Goal: Task Accomplishment & Management: Complete application form

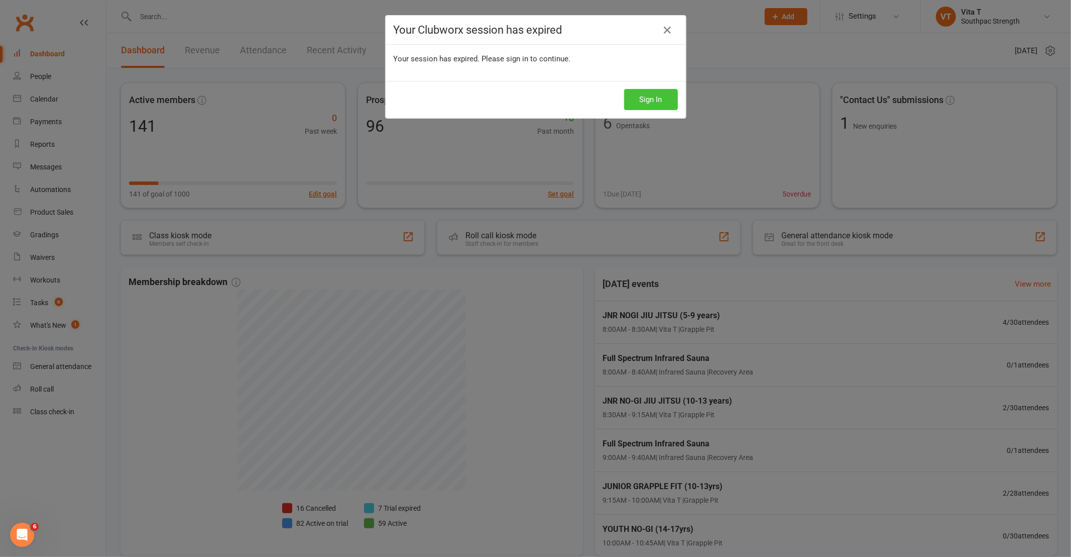
click at [666, 106] on button "Sign In" at bounding box center [651, 99] width 54 height 21
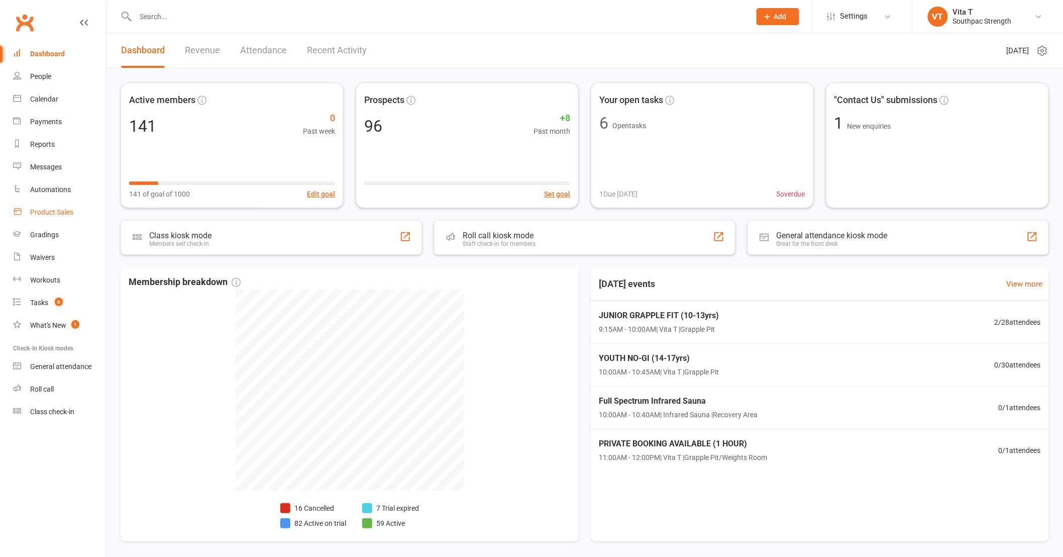
click at [40, 208] on div "Product Sales" at bounding box center [51, 212] width 43 height 8
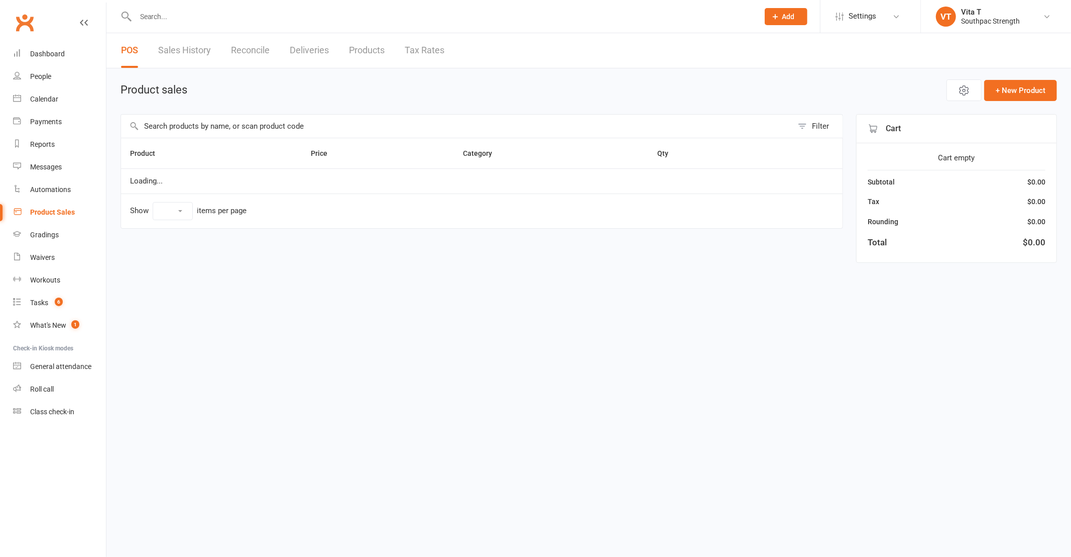
select select "10"
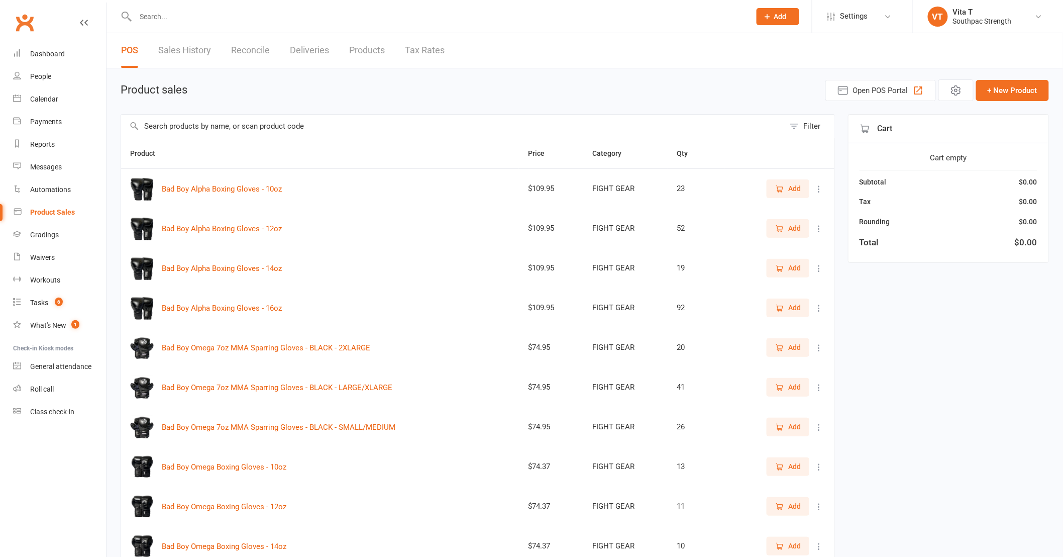
click at [801, 131] on button "Filter" at bounding box center [810, 126] width 50 height 23
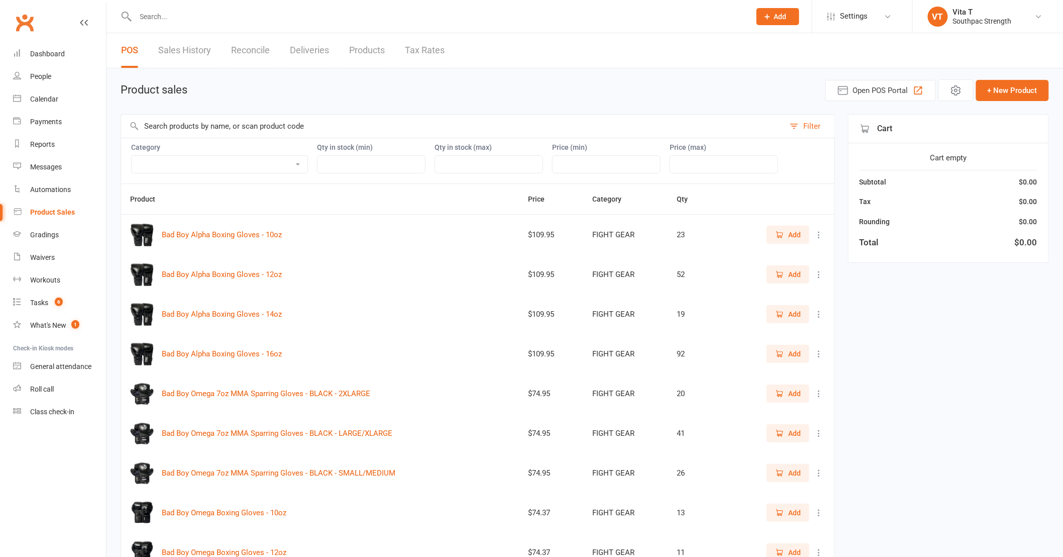
click at [288, 168] on select "ADULT COACHING Adult Memberships Casual Classes FIGHT GEAR FIGHT GEAR - KIDS/YO…" at bounding box center [220, 164] width 176 height 17
click at [132, 156] on select "ADULT COACHING Adult Memberships Casual Classes FIGHT GEAR FIGHT GEAR - KIDS/YO…" at bounding box center [220, 164] width 176 height 17
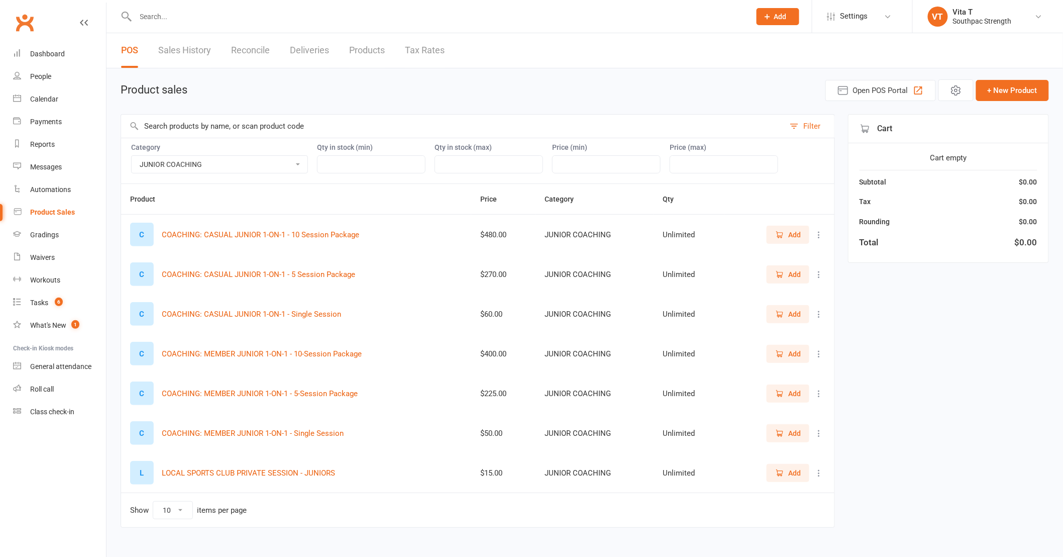
click at [263, 171] on select "ADULT COACHING Adult Memberships Casual Classes FIGHT GEAR FIGHT GEAR - KIDS/YO…" at bounding box center [220, 164] width 176 height 17
select select "3817"
click at [132, 156] on select "ADULT COACHING Adult Memberships Casual Classes FIGHT GEAR FIGHT GEAR - KIDS/YO…" at bounding box center [220, 164] width 176 height 17
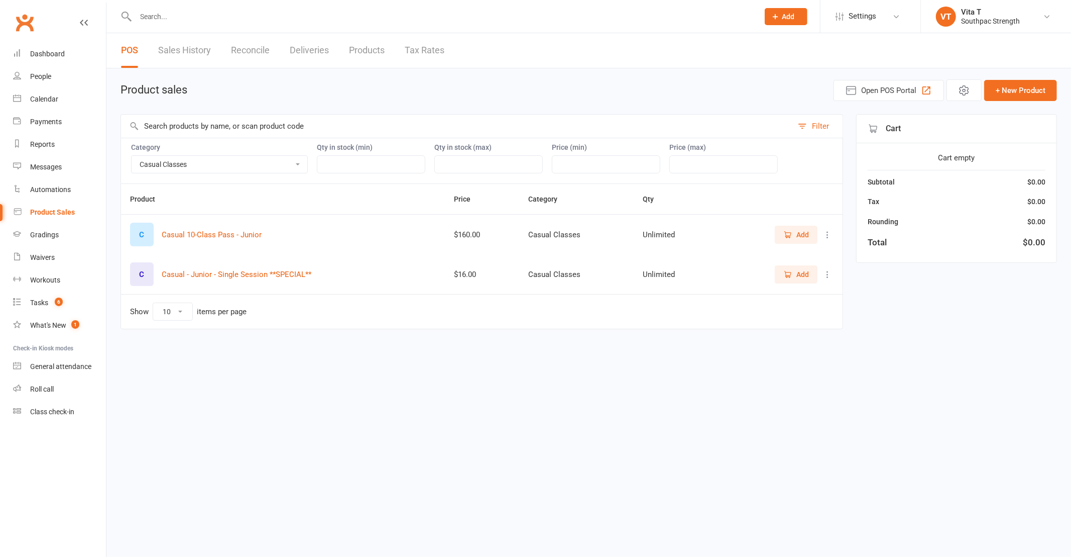
click at [789, 241] on button "Add" at bounding box center [796, 235] width 43 height 18
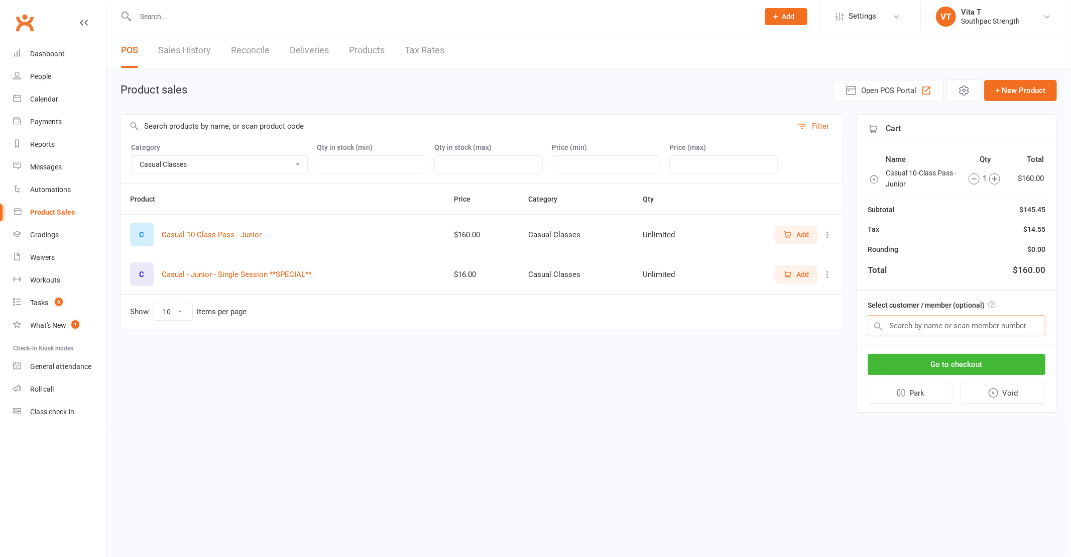
click at [952, 322] on input "text" at bounding box center [957, 325] width 178 height 21
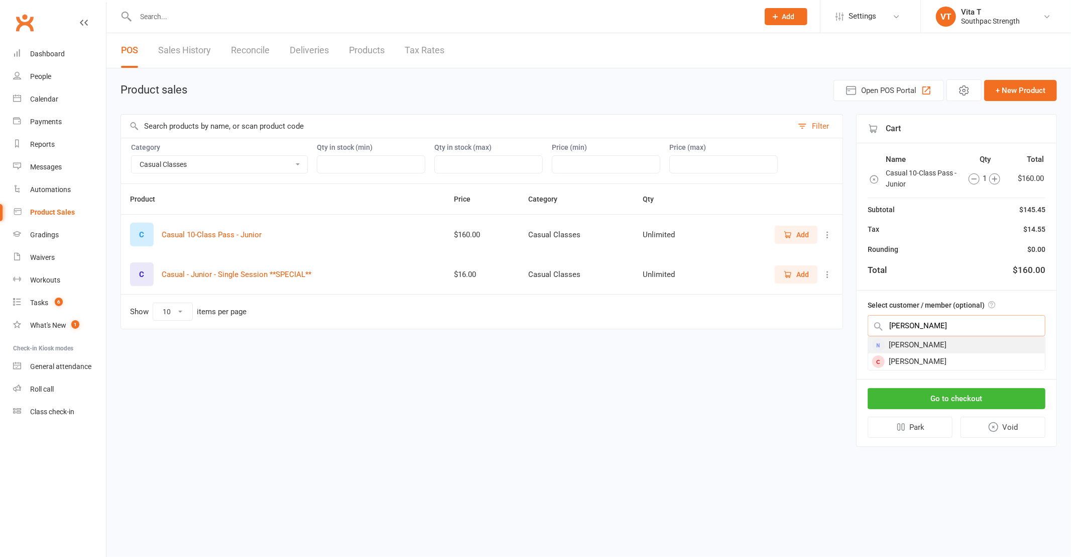
type input "robby"
click at [928, 343] on div "Robby Djordjevic" at bounding box center [957, 345] width 177 height 17
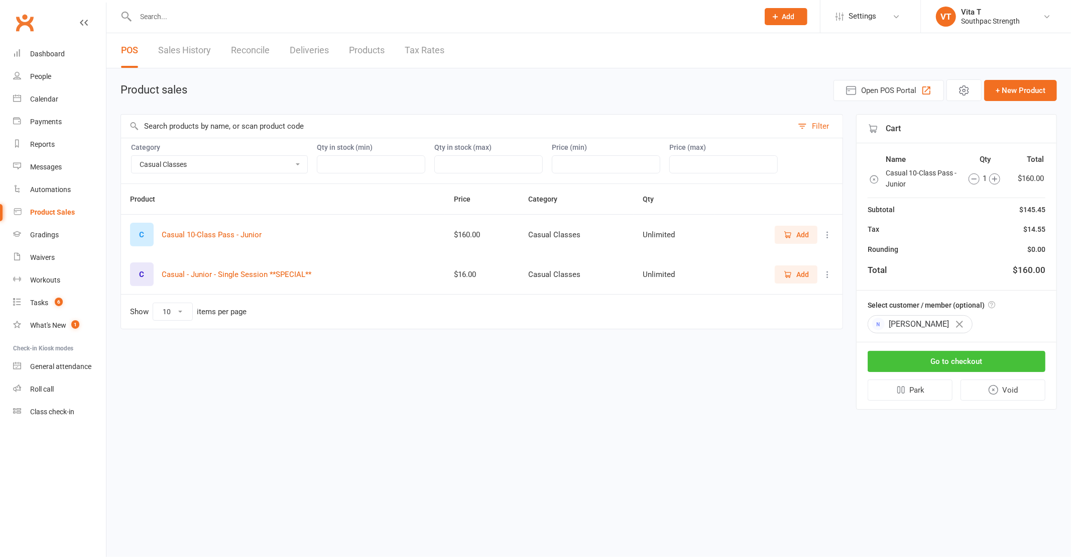
click at [943, 359] on button "Go to checkout" at bounding box center [957, 361] width 178 height 21
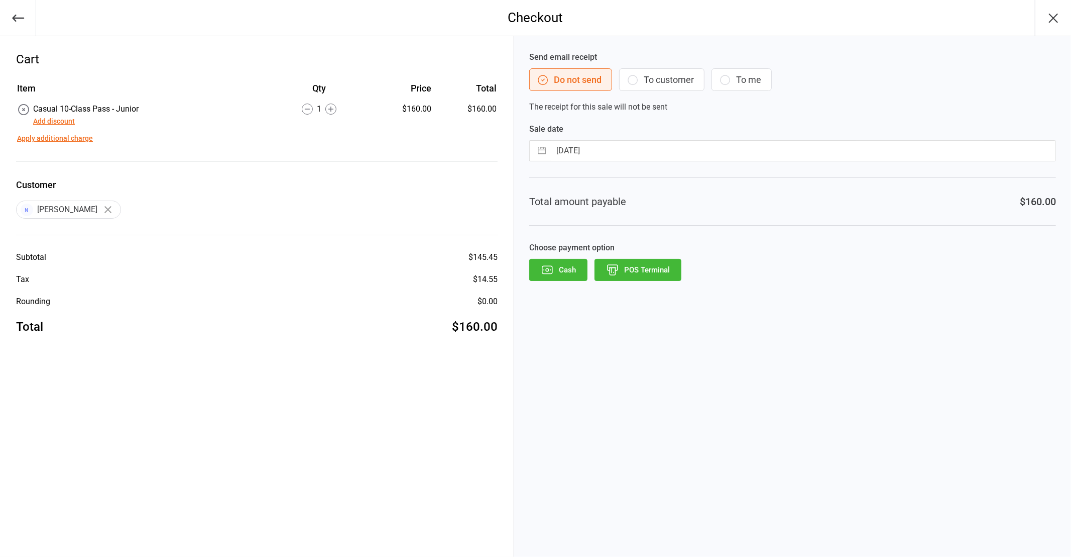
click at [61, 138] on button "Apply additional charge" at bounding box center [55, 138] width 76 height 11
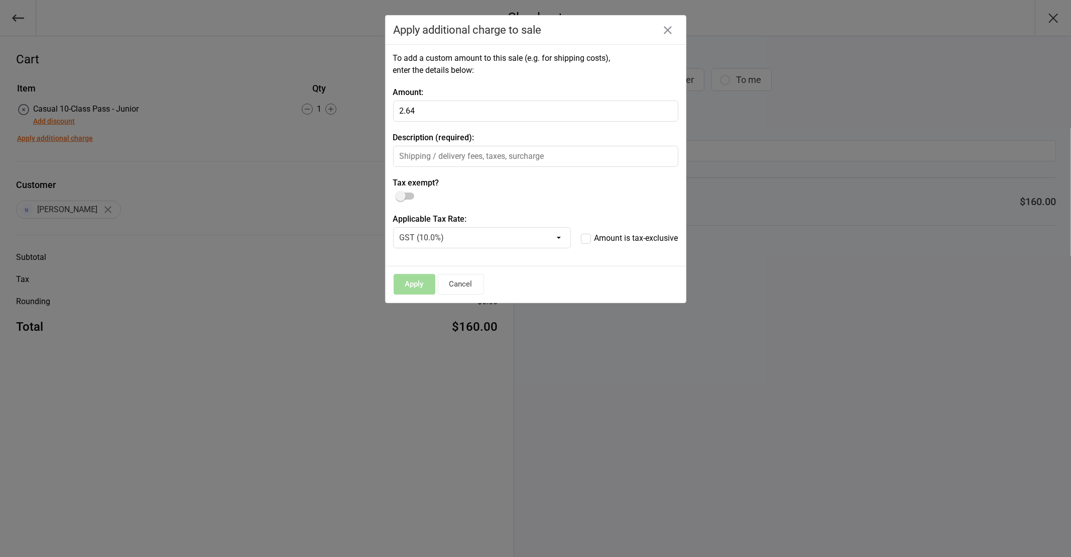
type input "2.64"
click at [443, 154] on input "text" at bounding box center [535, 156] width 285 height 21
type input "Surcharge"
click at [417, 288] on button "Apply" at bounding box center [415, 284] width 42 height 21
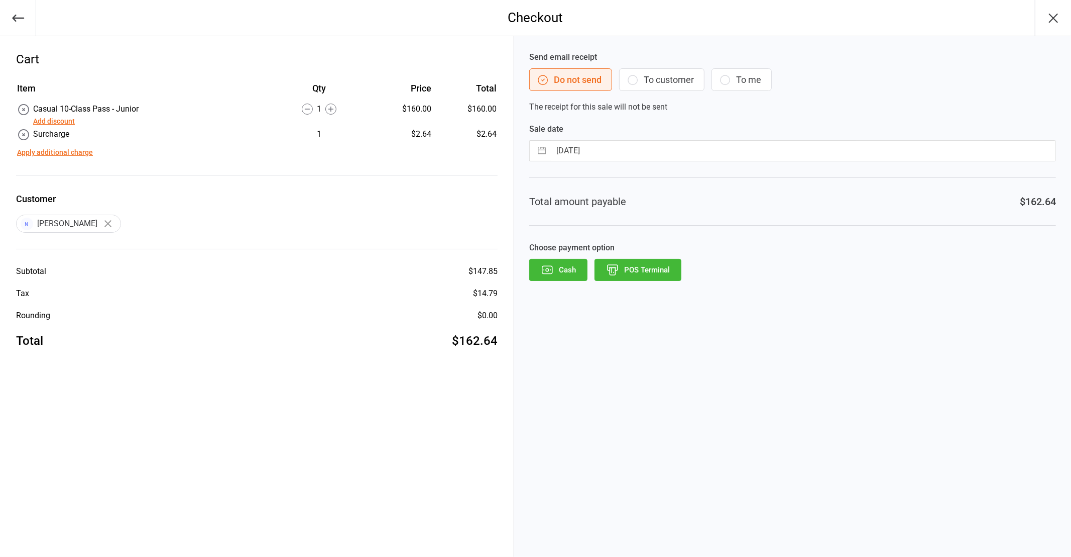
click at [662, 76] on button "To customer" at bounding box center [661, 79] width 85 height 23
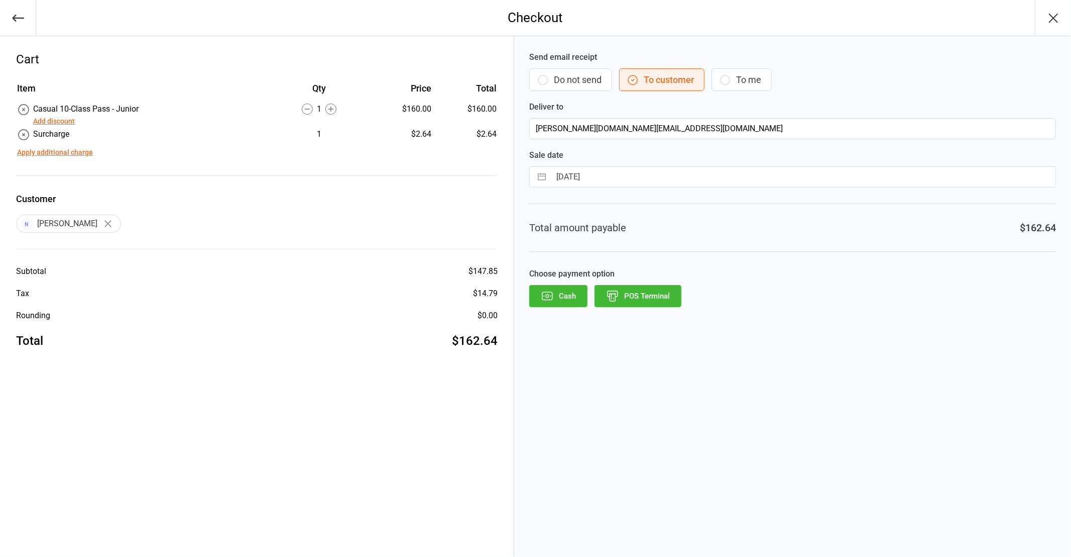
click at [643, 295] on button "POS Terminal" at bounding box center [638, 296] width 87 height 22
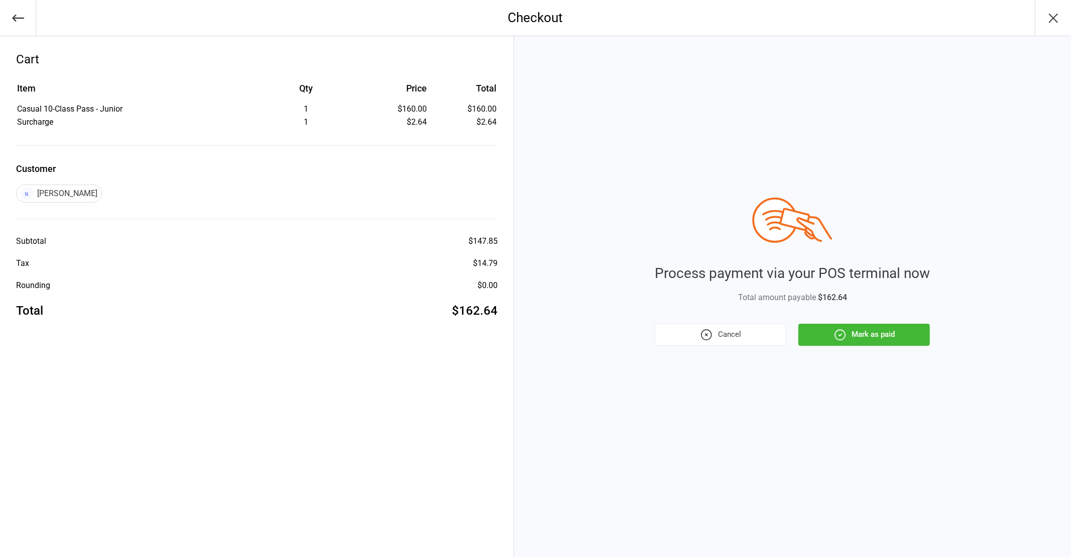
click at [872, 342] on button "Mark as paid" at bounding box center [865, 334] width 132 height 22
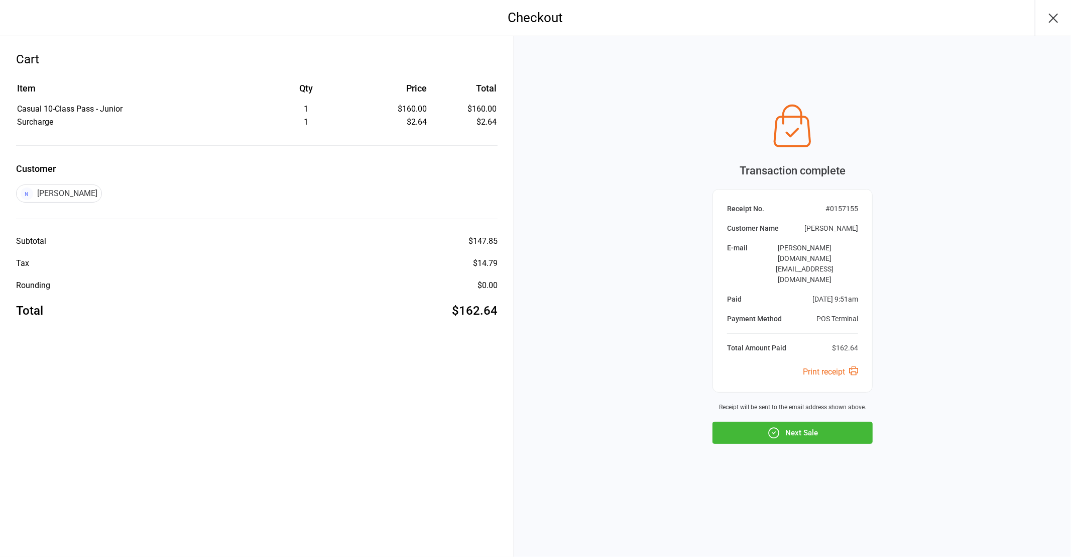
click at [1065, 12] on button "button" at bounding box center [1053, 18] width 36 height 36
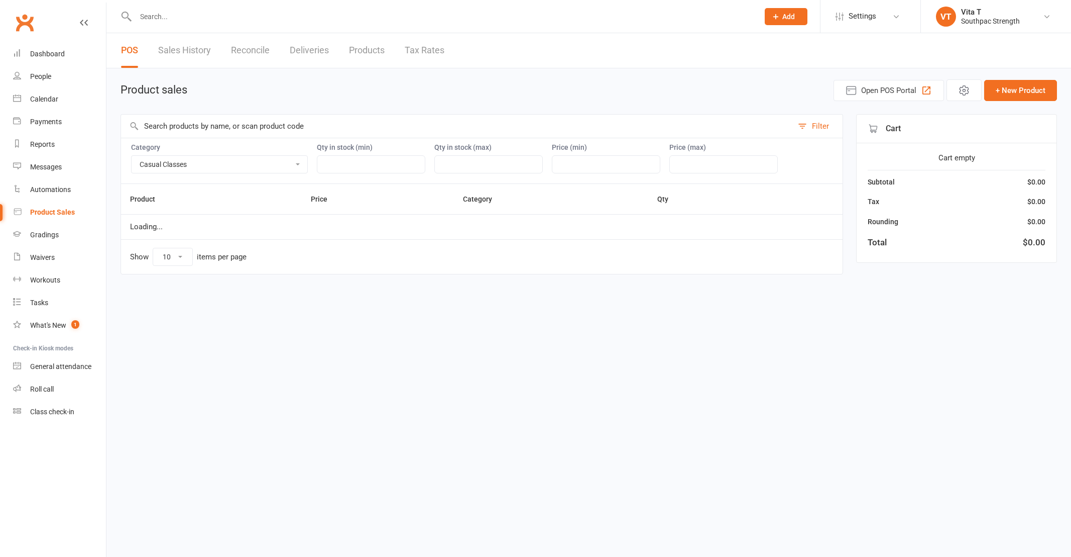
select select "3817"
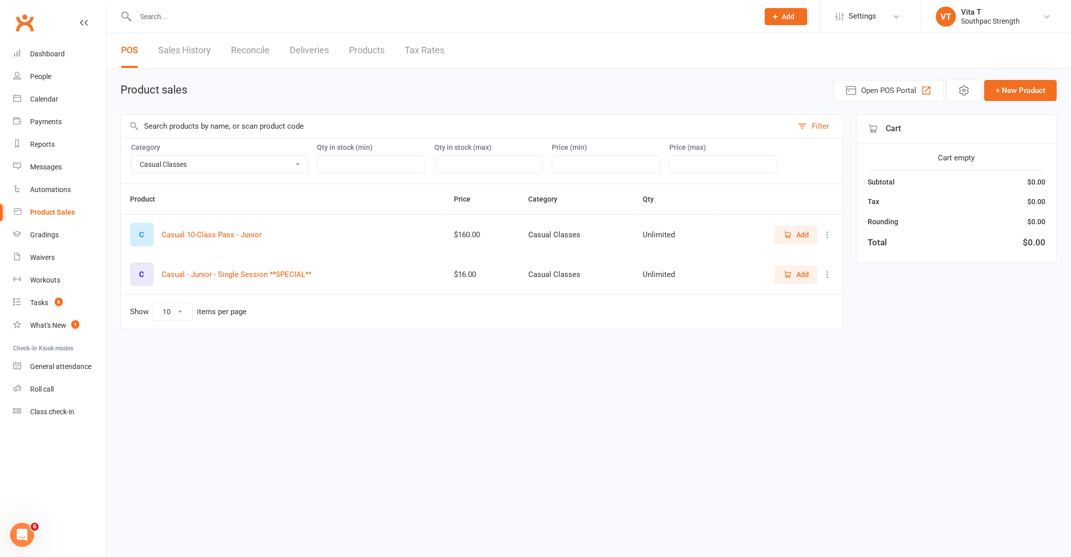
click at [170, 21] on input "text" at bounding box center [442, 17] width 619 height 14
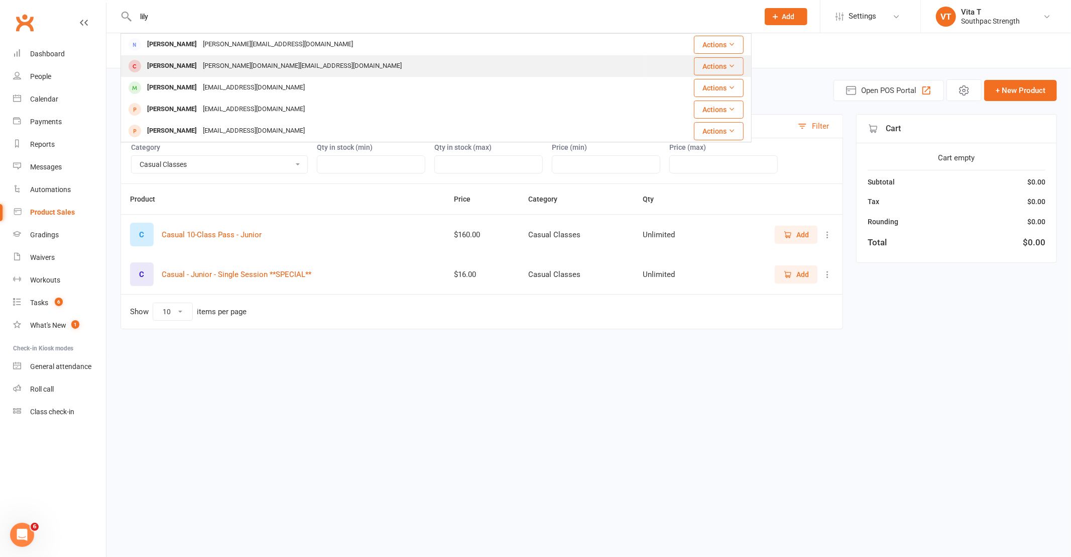
type input "lily"
click at [173, 61] on div "[PERSON_NAME]" at bounding box center [172, 66] width 56 height 15
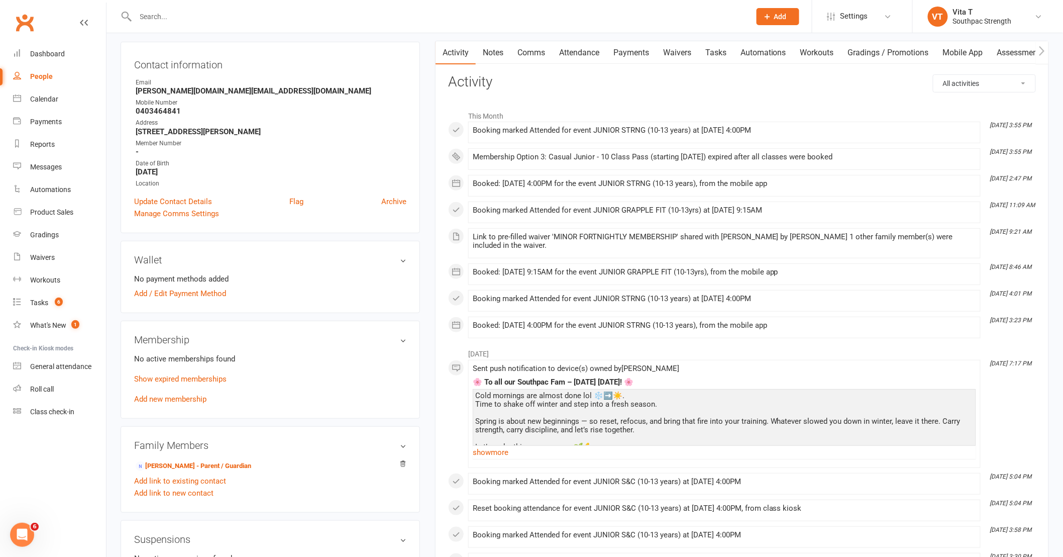
scroll to position [112, 0]
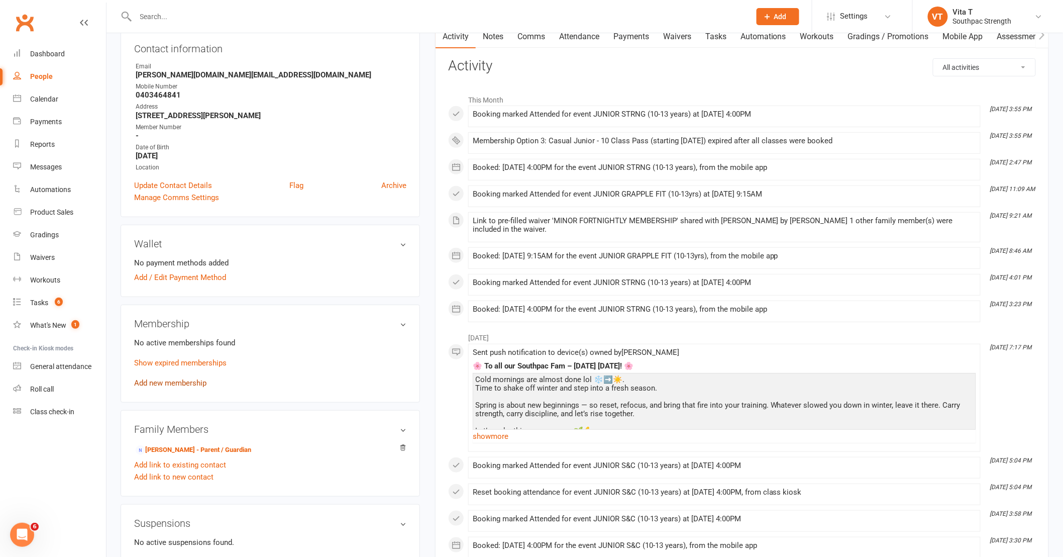
click at [190, 380] on link "Add new membership" at bounding box center [170, 382] width 72 height 9
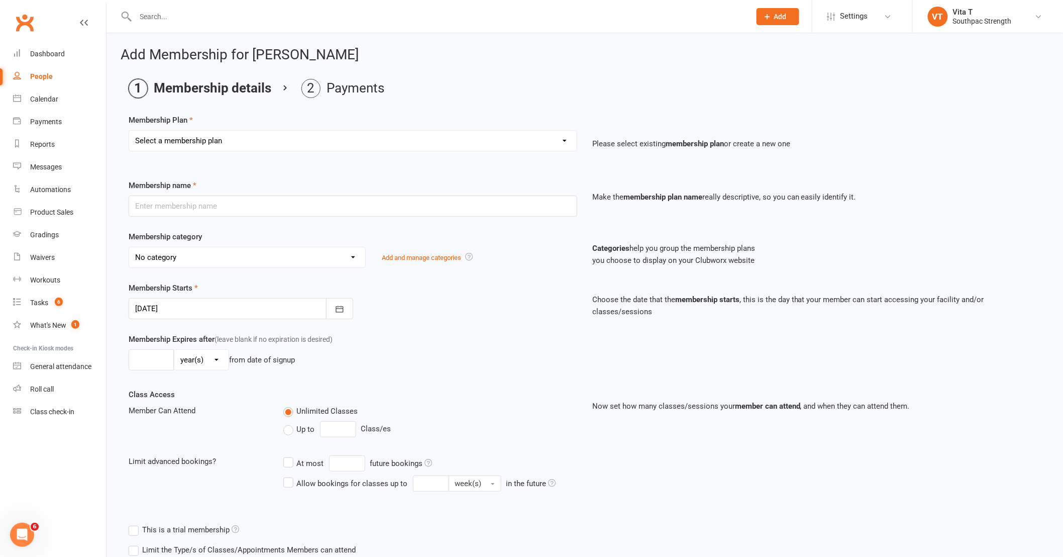
click at [199, 142] on select "Select a membership plan Create new Membership Plan Flex Membership - Adult - W…" at bounding box center [353, 141] width 448 height 20
select select "36"
click at [129, 131] on select "Select a membership plan Create new Membership Plan Flex Membership - Adult - W…" at bounding box center [353, 141] width 448 height 20
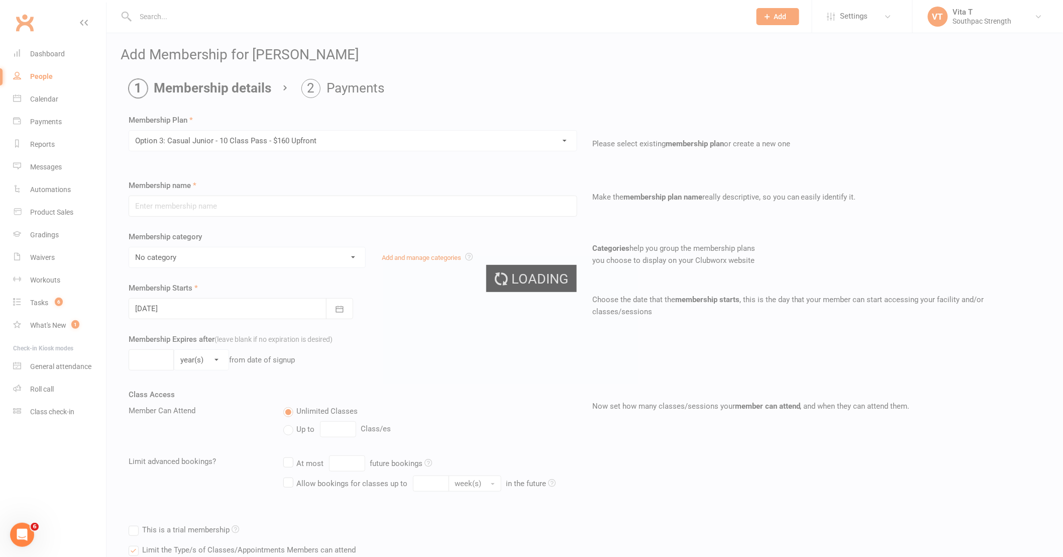
type input "Option 3: Casual Junior - 10 Class Pass - $160 Upfront"
select select "3"
type input "3"
select select "2"
type input "10"
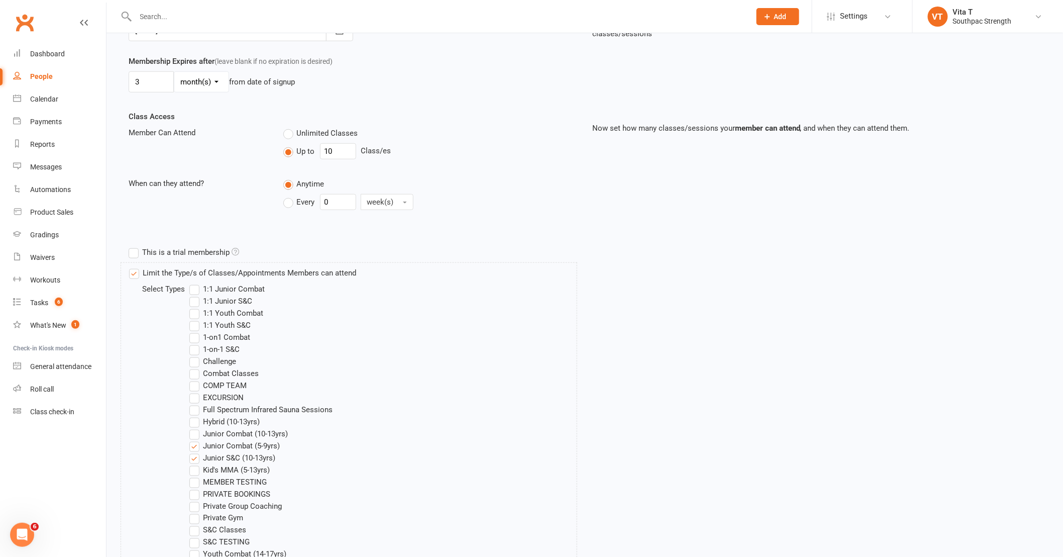
scroll to position [335, 0]
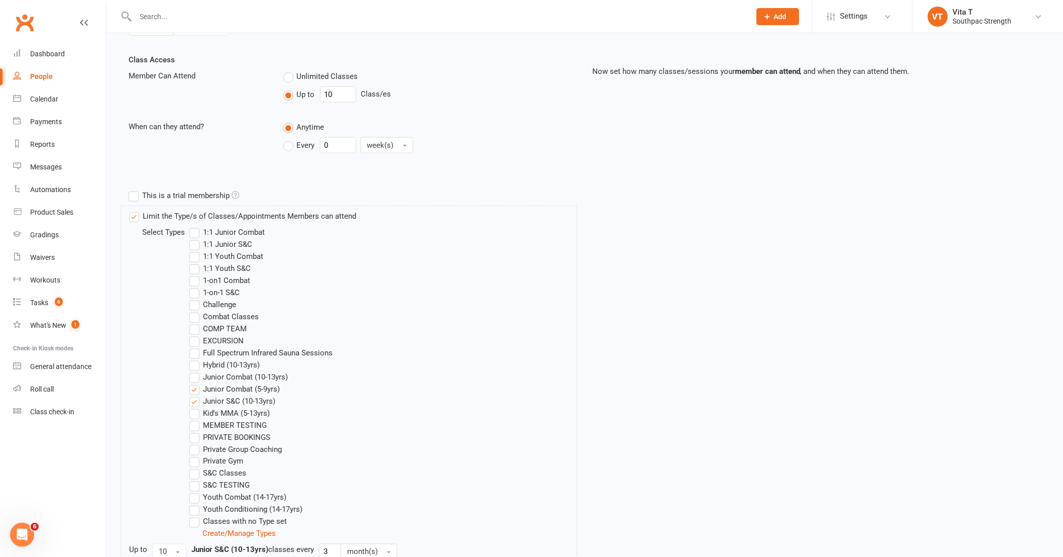
click at [193, 381] on label "Junior Combat (10-13yrs)" at bounding box center [238, 377] width 98 height 12
click at [193, 371] on input "Junior Combat (10-13yrs)" at bounding box center [192, 371] width 7 height 0
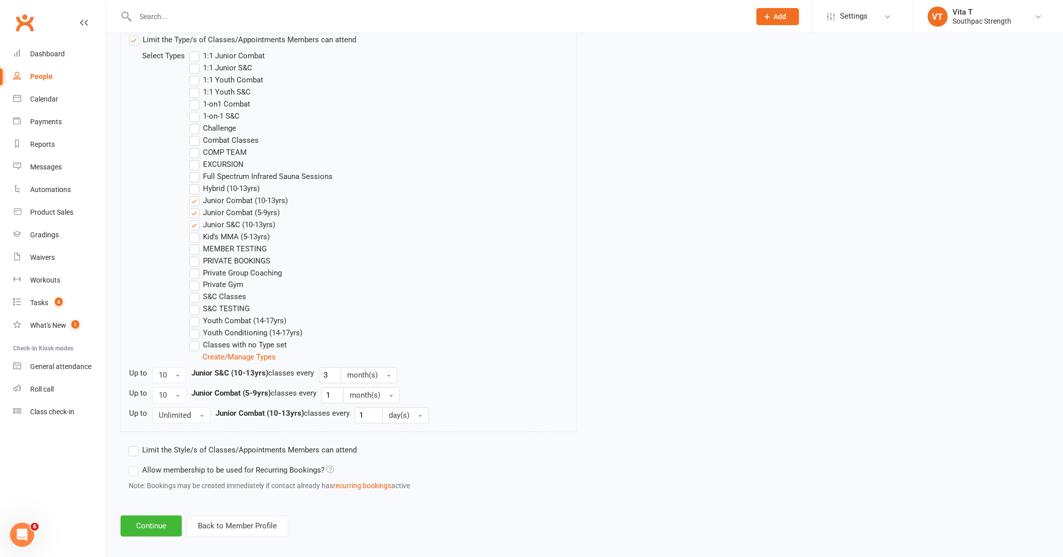
scroll to position [519, 0]
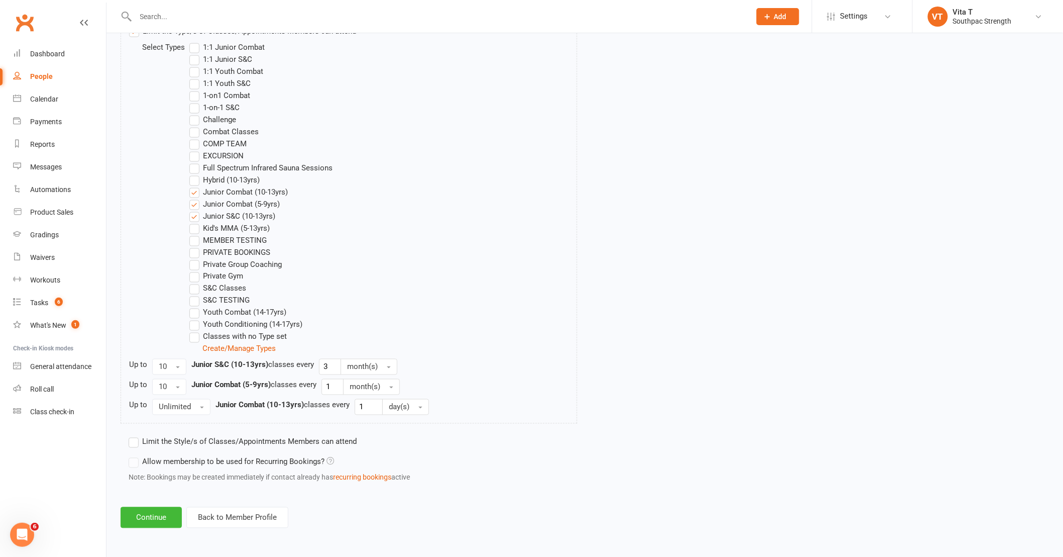
click at [183, 415] on div "Limit the Type/s of Classes/Appointments Members can attend Select Types 1:1 Ju…" at bounding box center [349, 222] width 457 height 403
click at [183, 409] on span "Unlimited" at bounding box center [175, 406] width 32 height 9
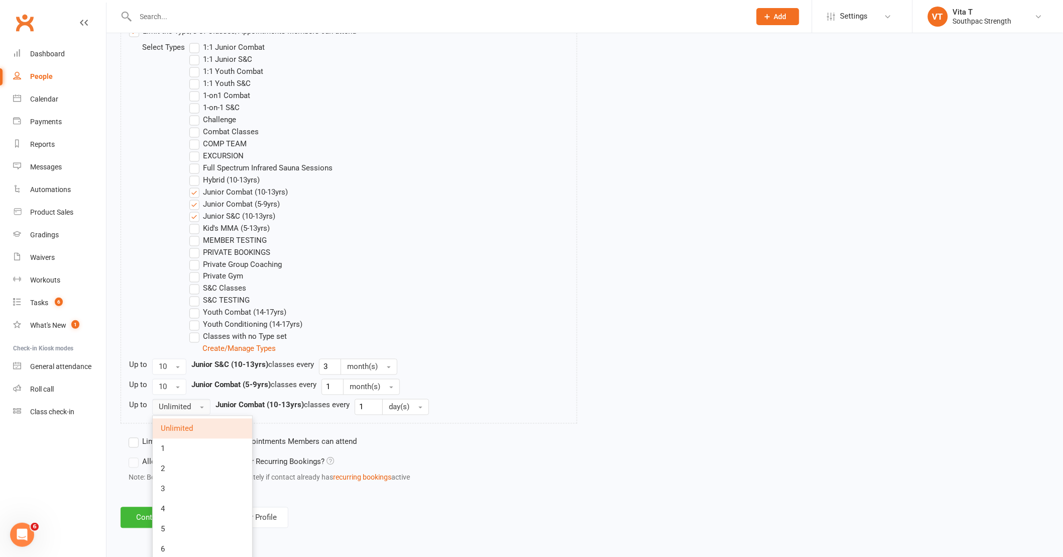
click at [183, 409] on span "Unlimited" at bounding box center [175, 406] width 32 height 9
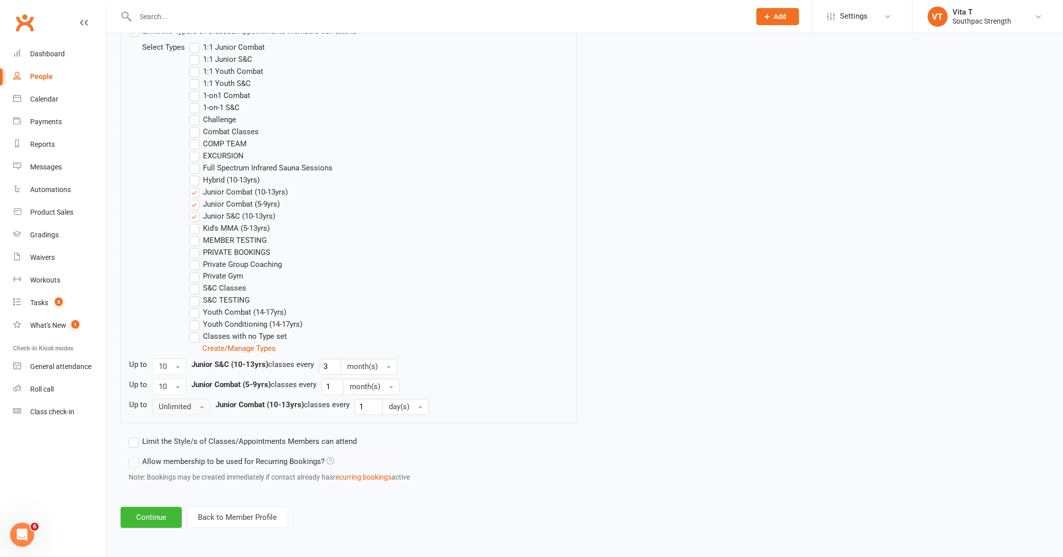
click at [183, 409] on span "Unlimited" at bounding box center [175, 406] width 32 height 9
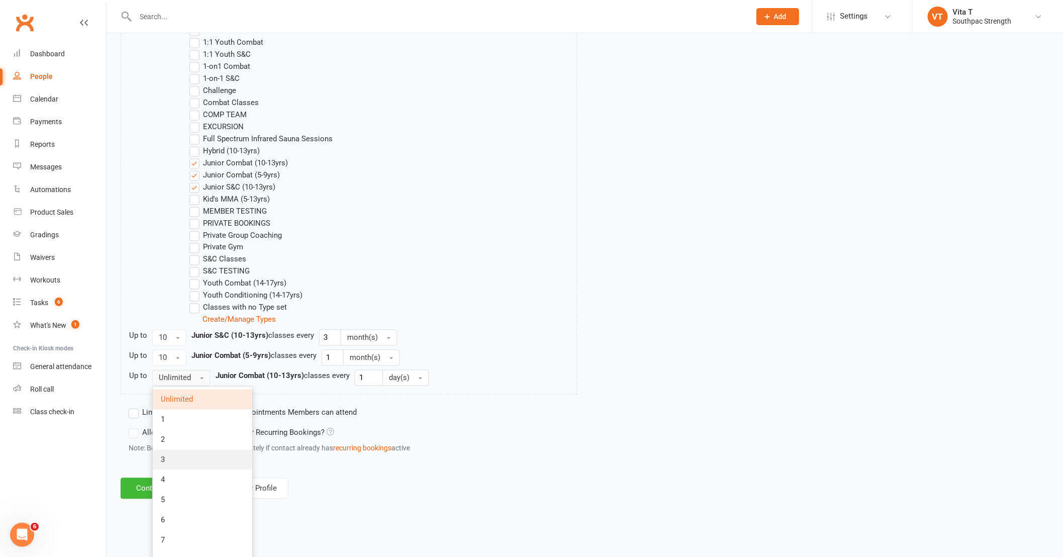
scroll to position [687, 0]
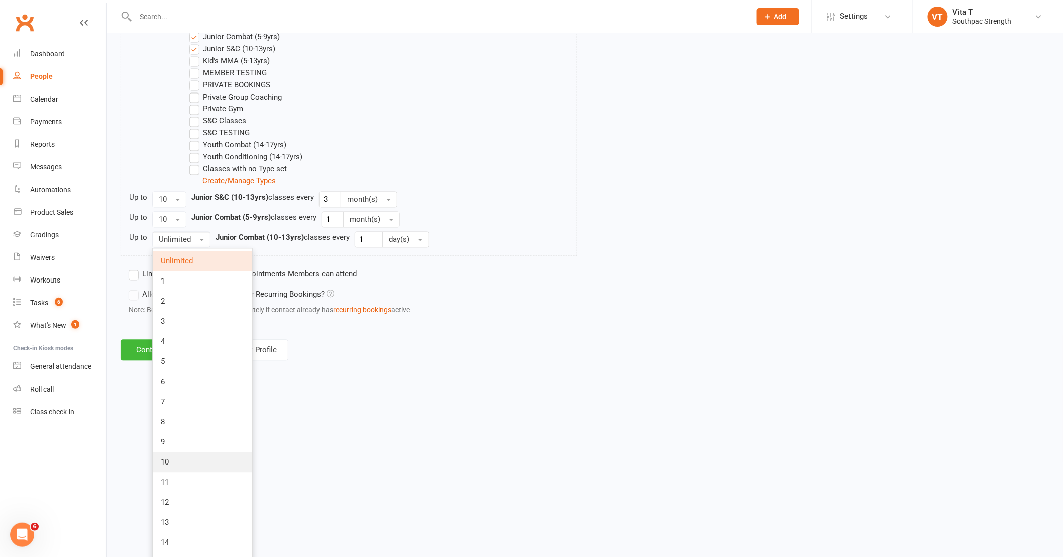
click at [191, 461] on link "10" at bounding box center [202, 462] width 99 height 20
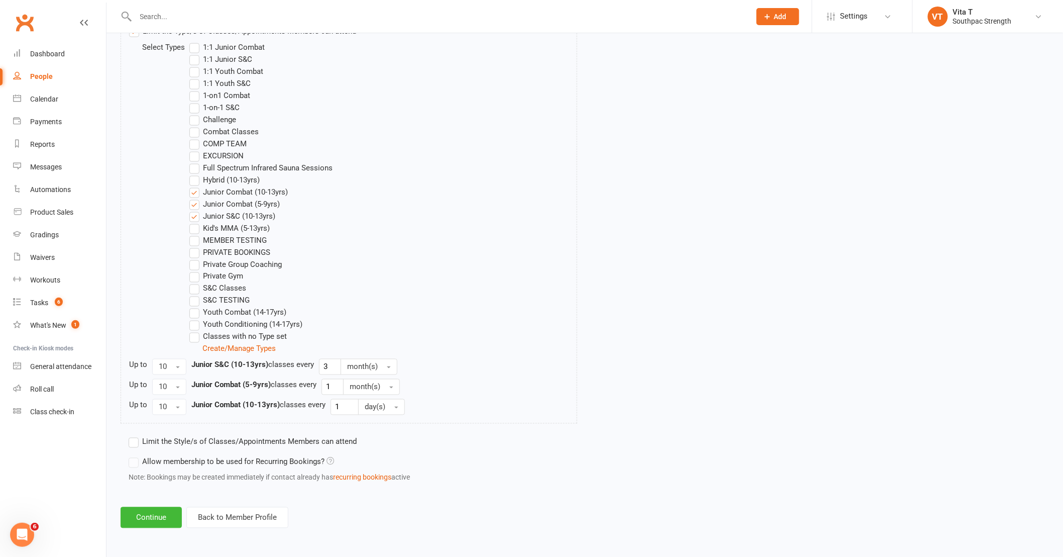
click at [539, 423] on div "Limit the Type/s of Classes/Appointments Members can attend Select Types 1:1 Ju…" at bounding box center [353, 226] width 464 height 411
click at [182, 371] on button "10" at bounding box center [169, 367] width 34 height 16
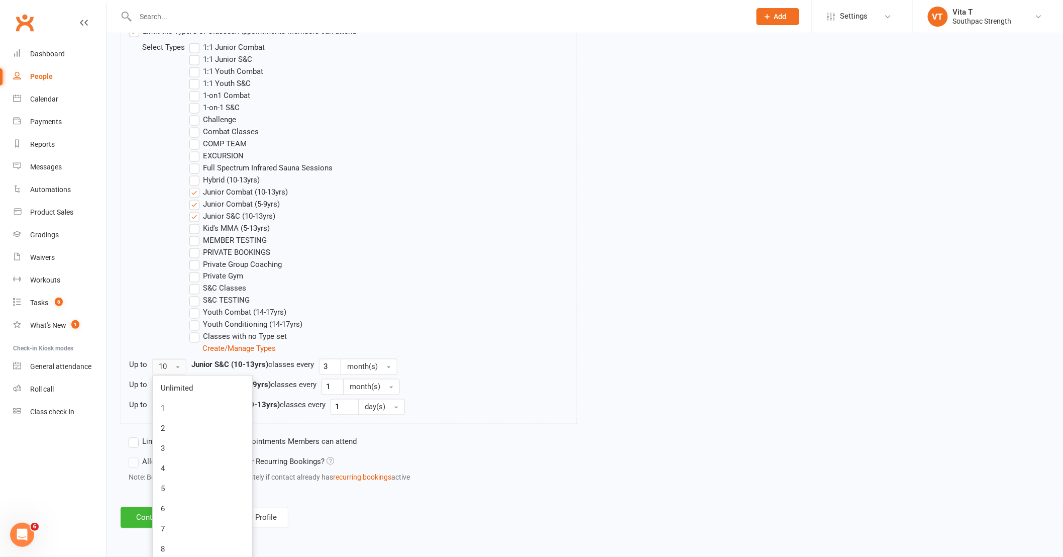
click at [182, 371] on button "10" at bounding box center [169, 367] width 34 height 16
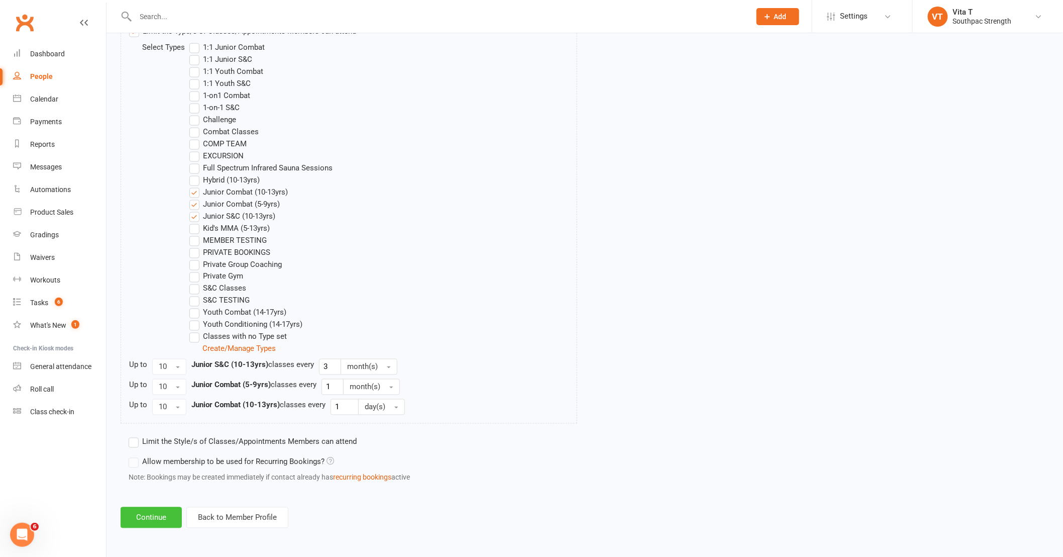
click at [136, 519] on button "Continue" at bounding box center [151, 517] width 61 height 21
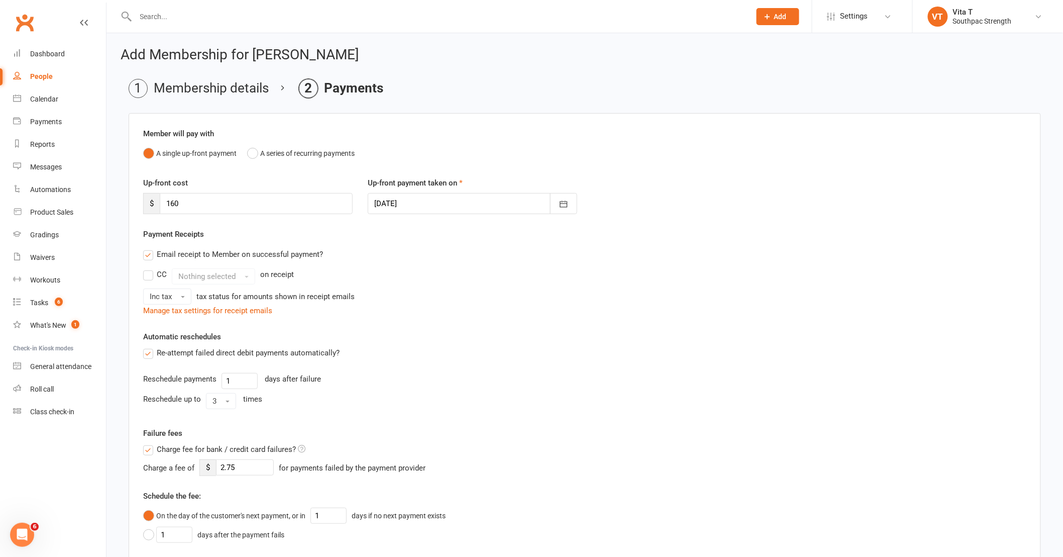
click at [249, 215] on div "Up-front cost $ 160 Up-front payment taken on 13 Sep 2025 September 2025 Sun Mo…" at bounding box center [585, 202] width 898 height 51
click at [248, 203] on input "160" at bounding box center [256, 203] width 193 height 21
type input "1"
type input "0"
click at [523, 453] on div "Charge fee for bank / credit card failures? Charge a fee of $ 2.75 for payments…" at bounding box center [360, 535] width 449 height 185
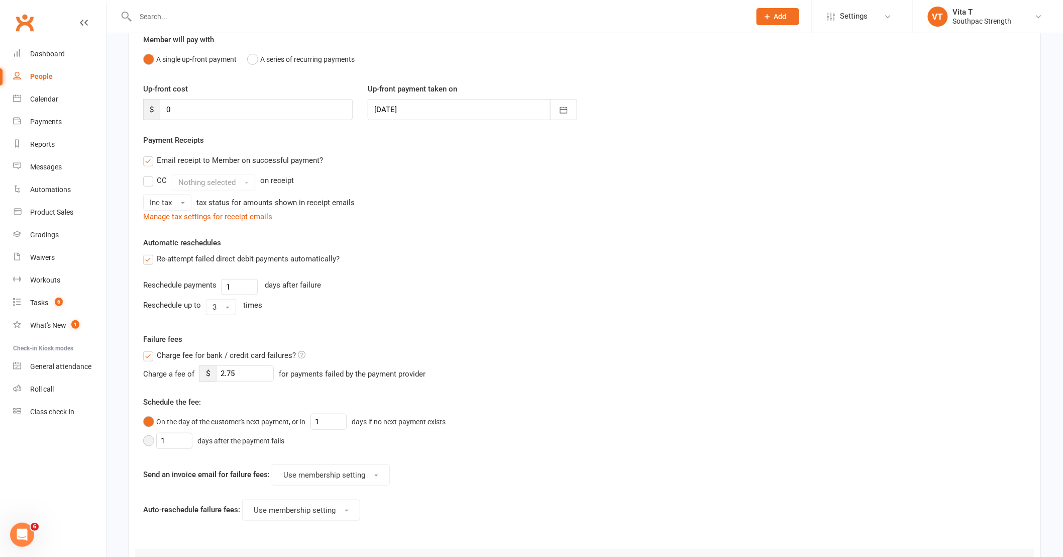
scroll to position [167, 0]
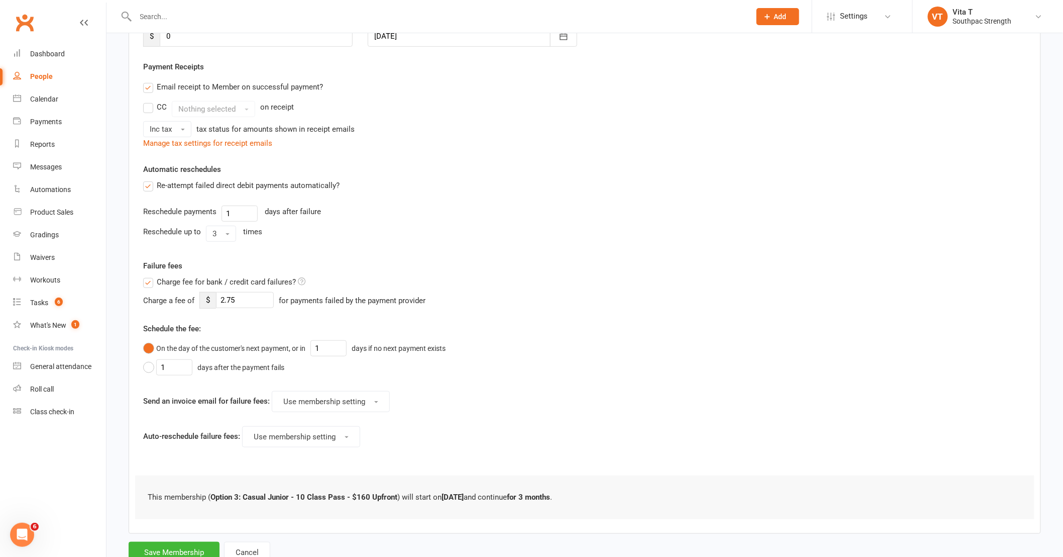
click at [149, 283] on label "Charge fee for bank / credit card failures?" at bounding box center [224, 282] width 162 height 12
click at [149, 276] on input "Charge fee for bank / credit card failures?" at bounding box center [224, 276] width 162 height 0
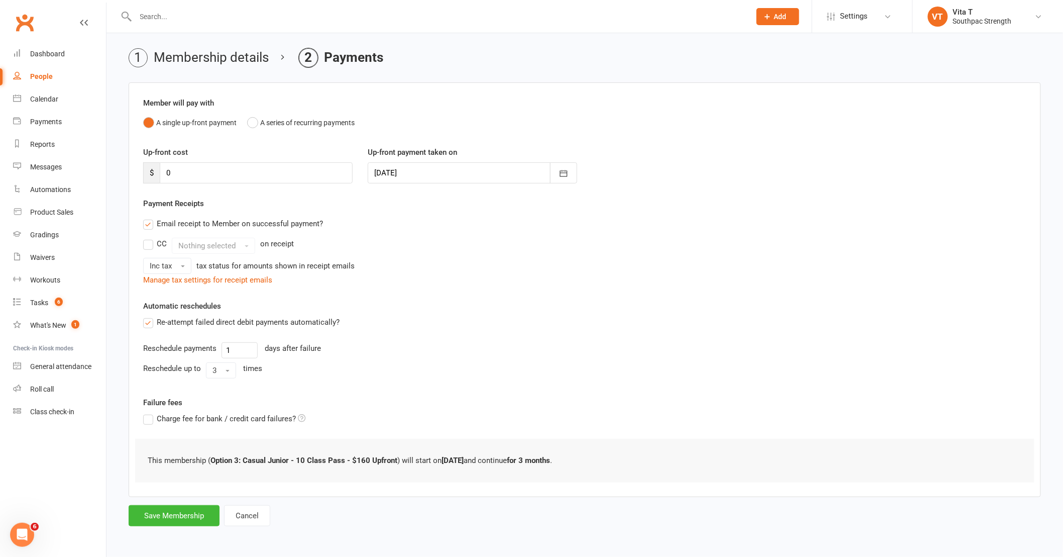
click at [149, 228] on label "Email receipt to Member on successful payment?" at bounding box center [233, 224] width 180 height 12
click at [149, 218] on input "Email receipt to Member on successful payment?" at bounding box center [146, 218] width 7 height 0
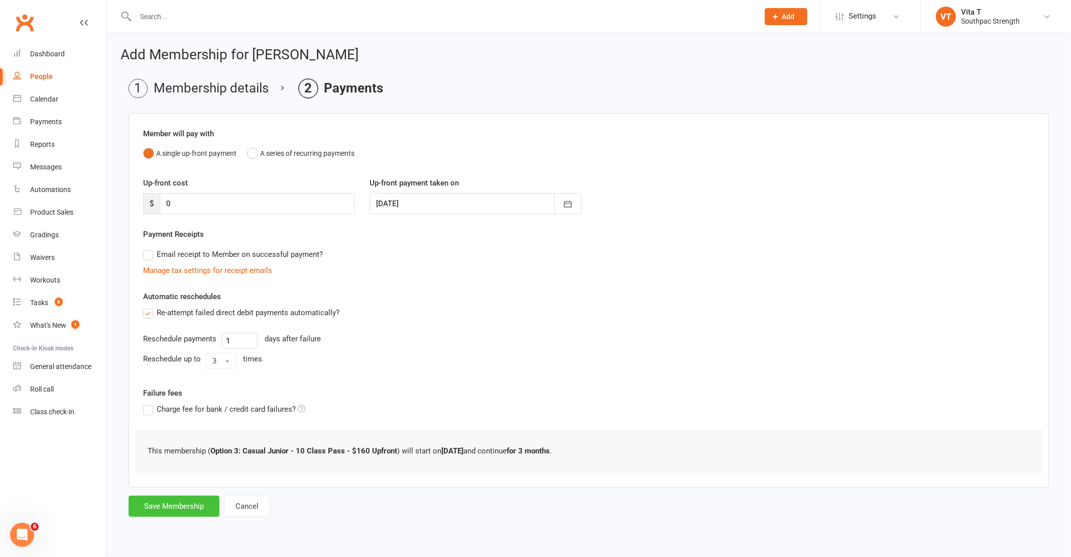
click at [173, 506] on button "Save Membership" at bounding box center [174, 505] width 91 height 21
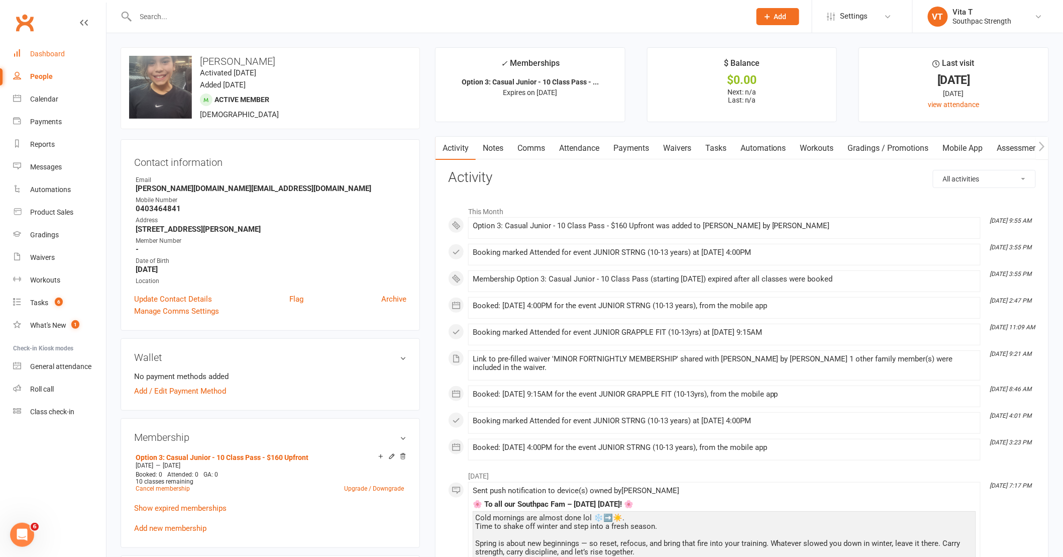
click at [46, 51] on div "Dashboard" at bounding box center [47, 54] width 35 height 8
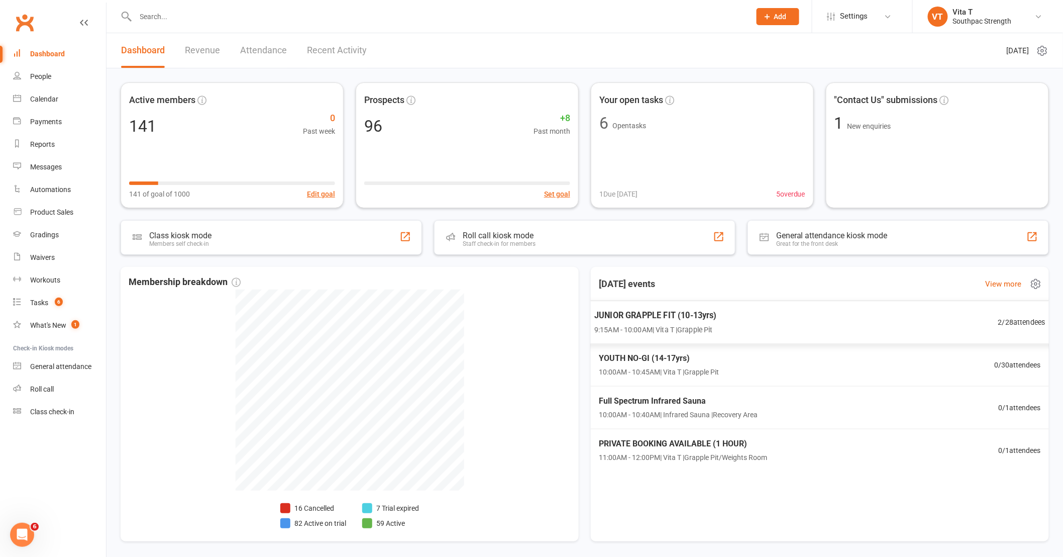
click at [832, 320] on div "JUNIOR GRAPPLE FIT (10-13yrs) 9:15AM - 10:00AM | Vita T | Grapple Pit 2 / 28 at…" at bounding box center [820, 322] width 476 height 44
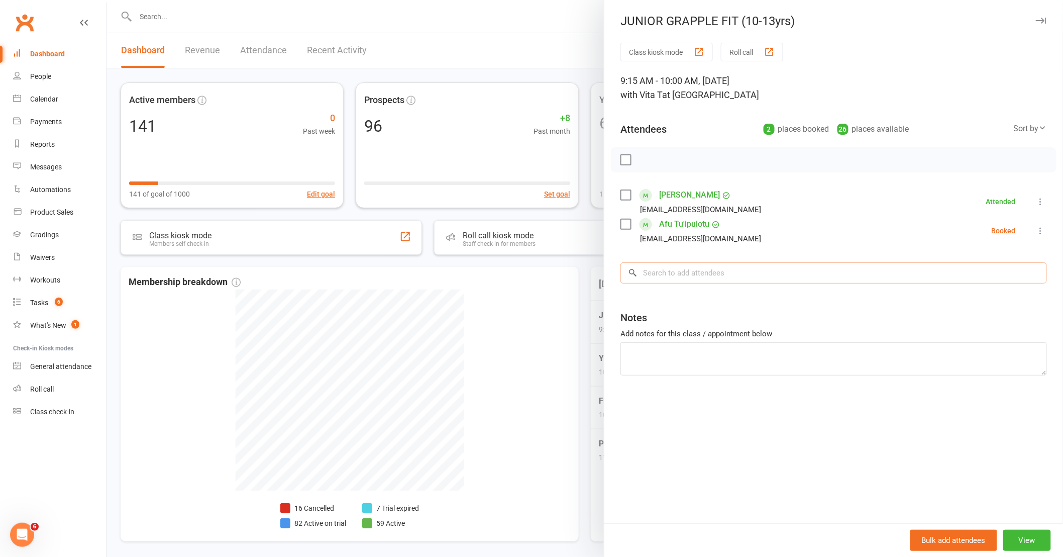
click at [762, 269] on input "search" at bounding box center [833, 272] width 426 height 21
type input "lily"
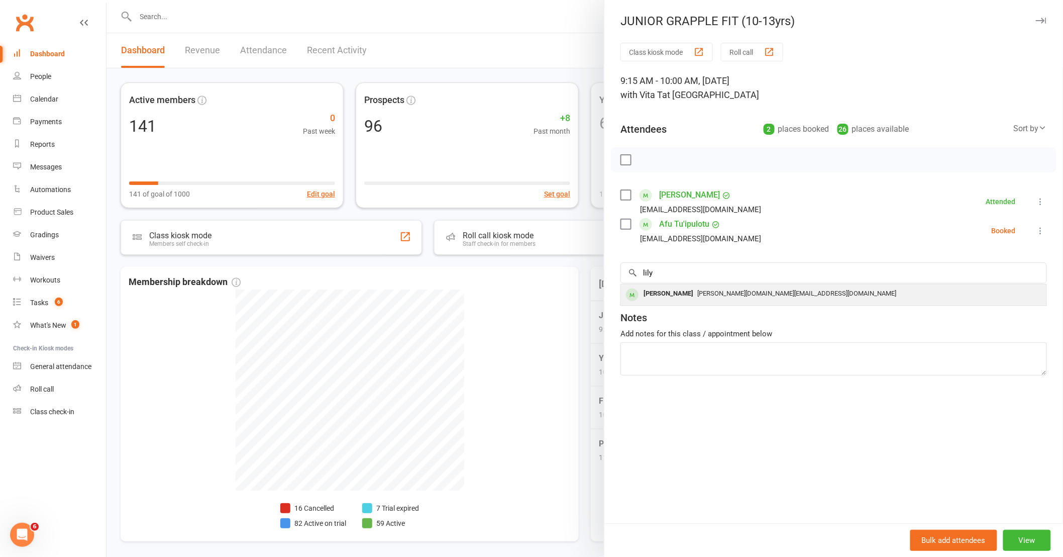
click at [745, 299] on div "Robby.dj@outlook.com" at bounding box center [833, 293] width 417 height 15
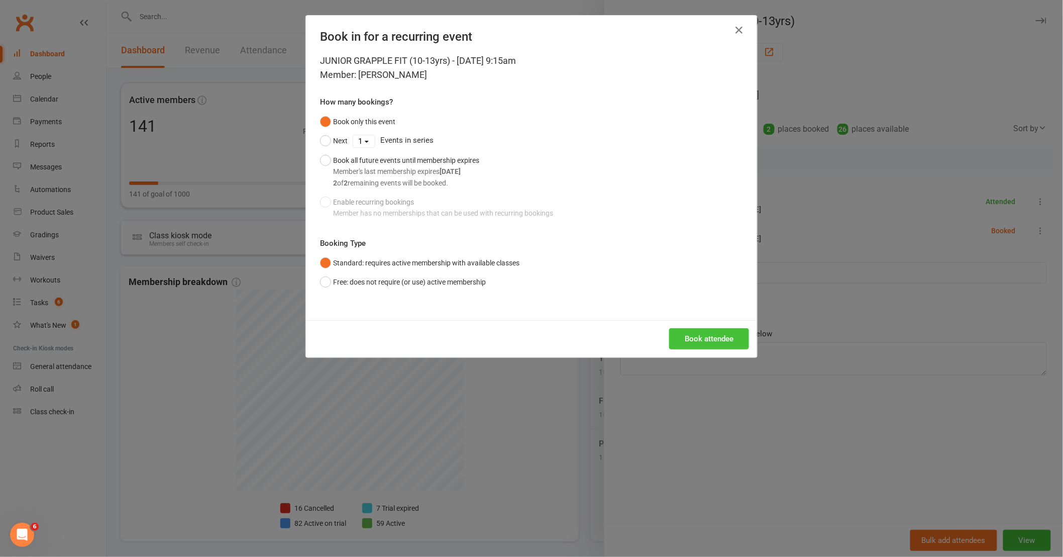
click at [684, 338] on button "Book attendee" at bounding box center [709, 338] width 80 height 21
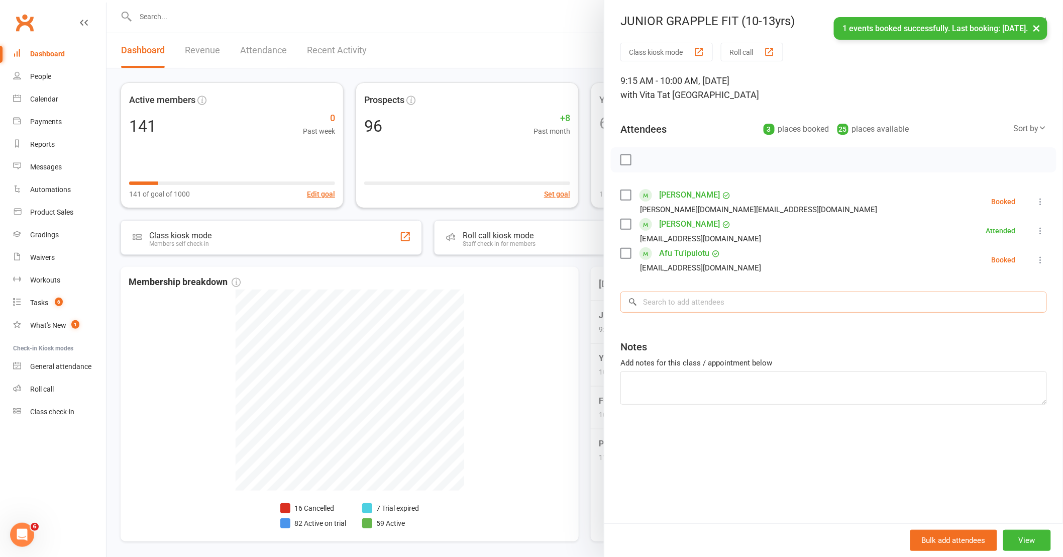
click at [702, 295] on input "search" at bounding box center [833, 301] width 426 height 21
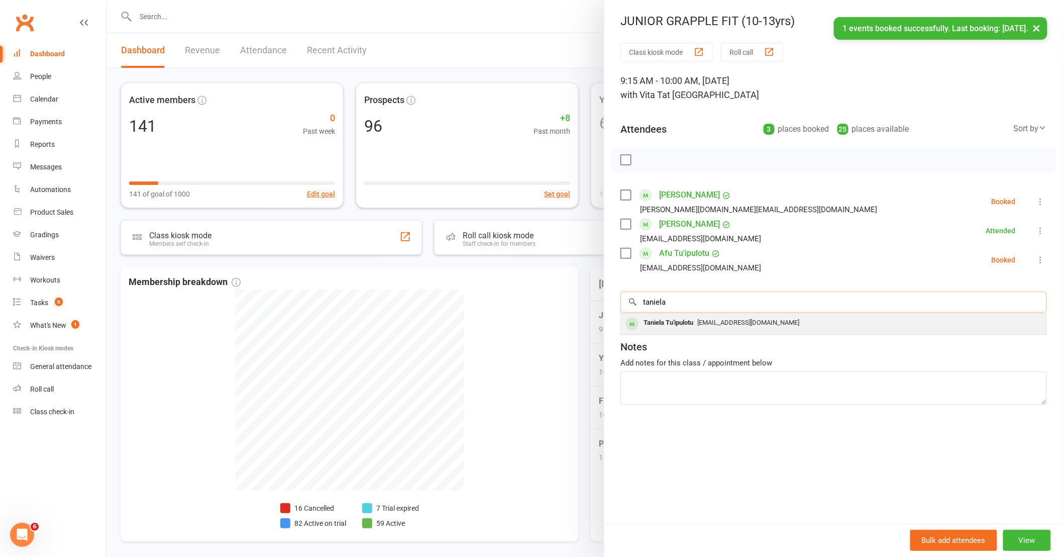
type input "taniela"
click at [690, 323] on div "Taniela Tu'ipulotu" at bounding box center [668, 322] width 58 height 15
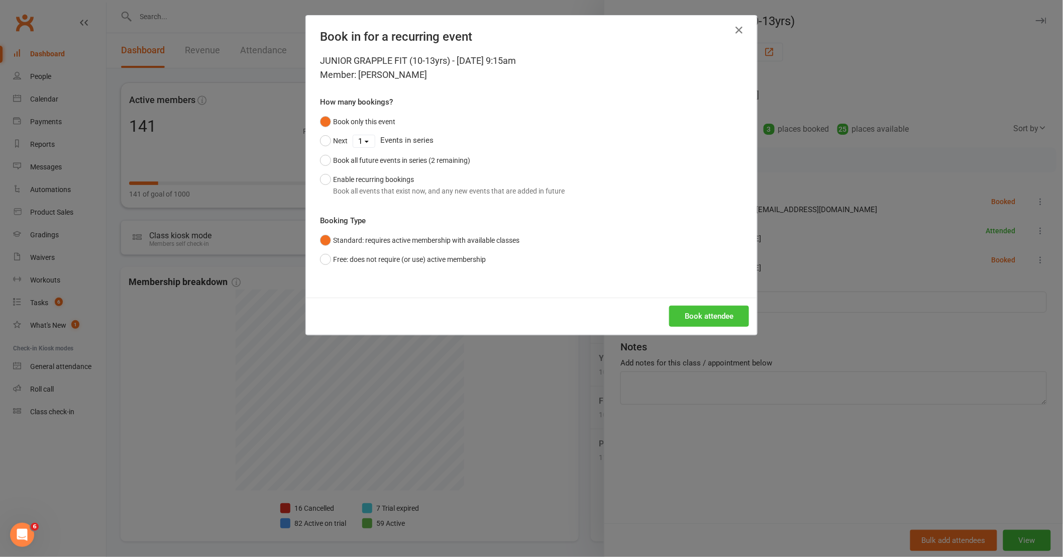
click at [701, 323] on button "Book attendee" at bounding box center [709, 315] width 80 height 21
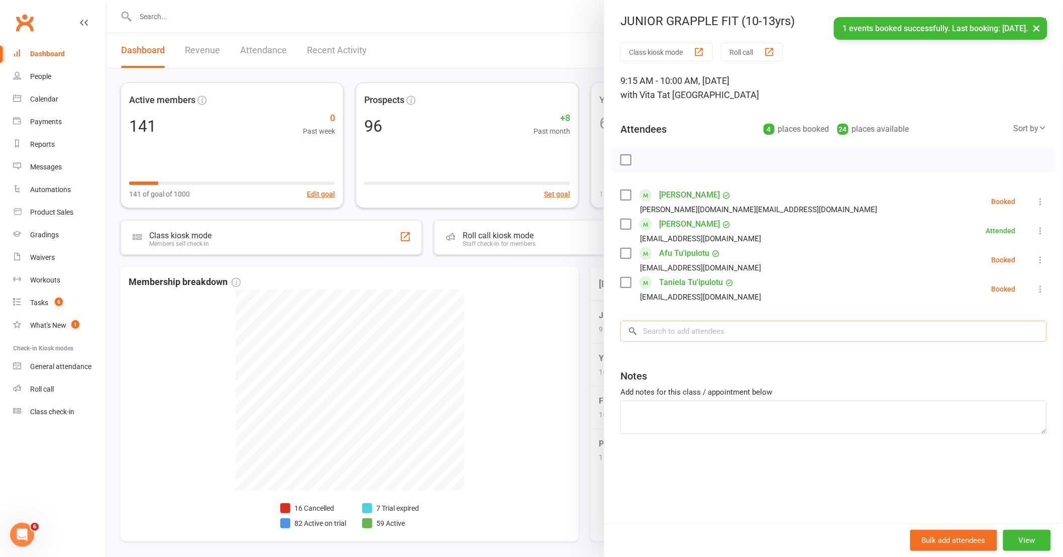
click at [719, 328] on input "search" at bounding box center [833, 330] width 426 height 21
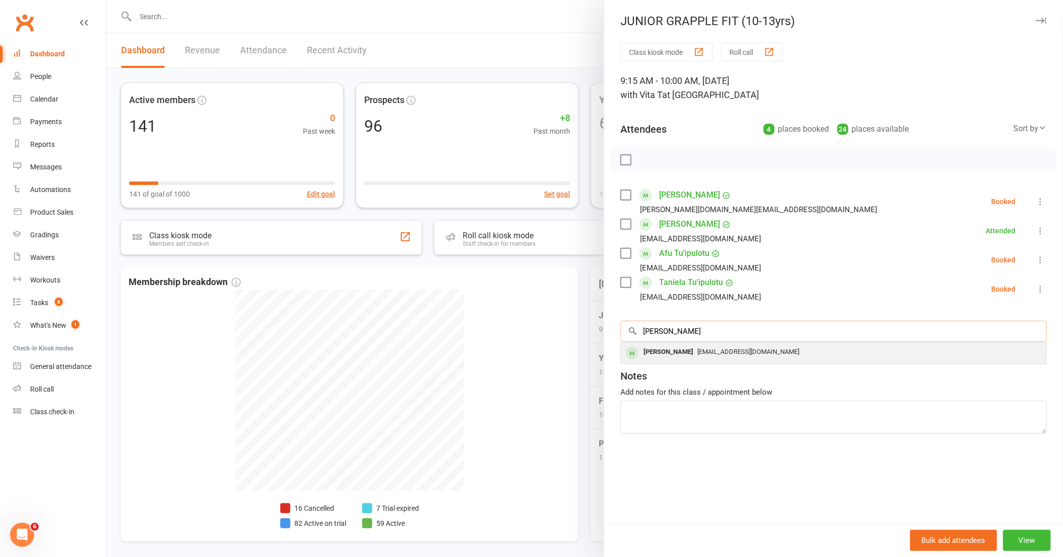
type input "troy"
click at [716, 350] on span "Chante.poimafiti@gmail.com" at bounding box center [748, 352] width 102 height 8
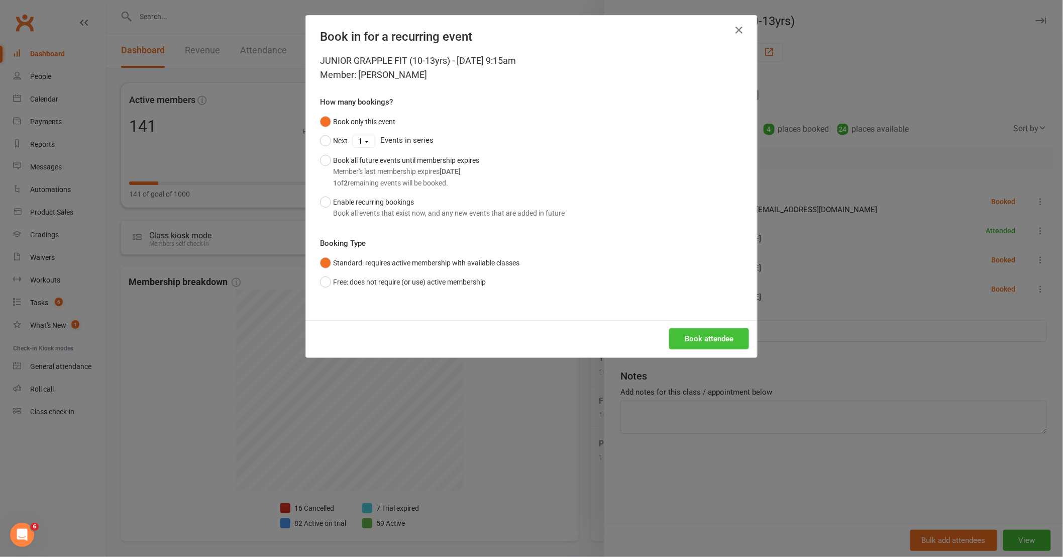
click at [711, 334] on button "Book attendee" at bounding box center [709, 338] width 80 height 21
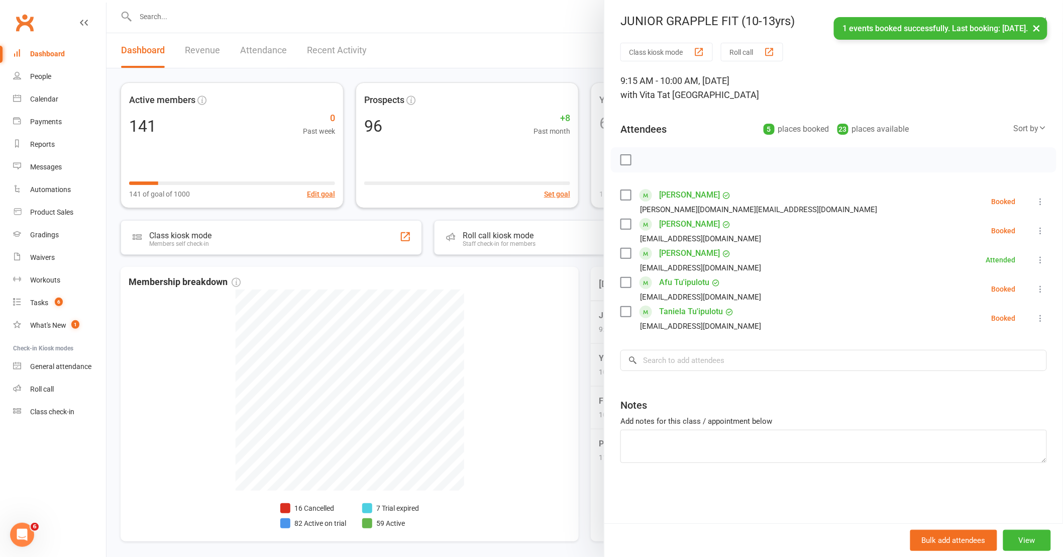
click at [552, 383] on div at bounding box center [584, 278] width 956 height 557
